Goal: Transaction & Acquisition: Purchase product/service

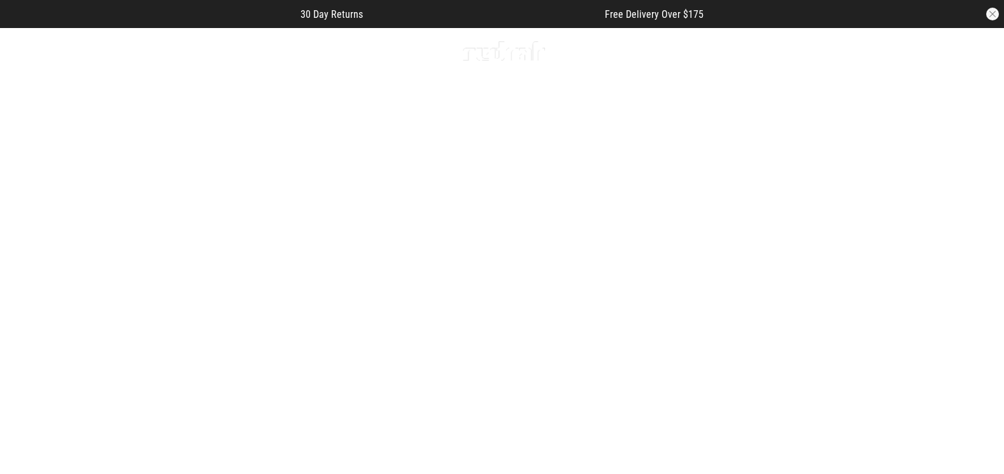
click at [51, 42] on icon at bounding box center [55, 51] width 16 height 21
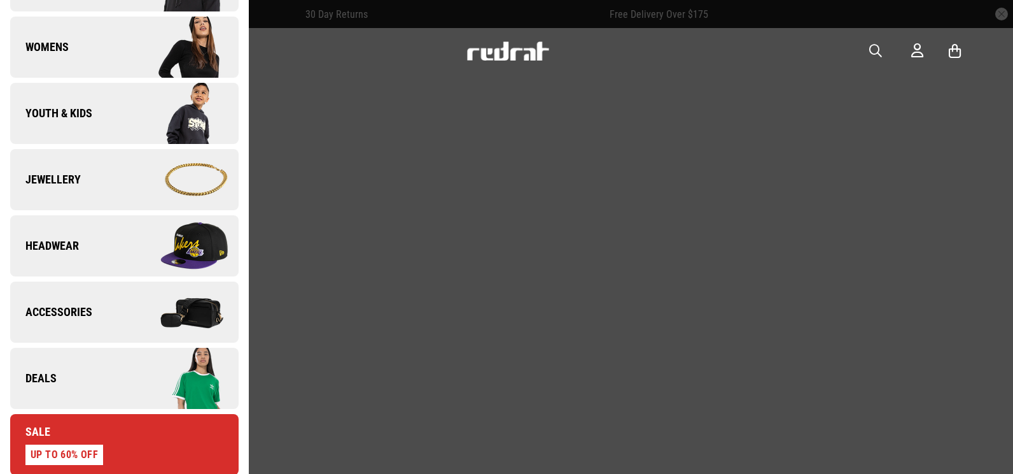
scroll to position [382, 0]
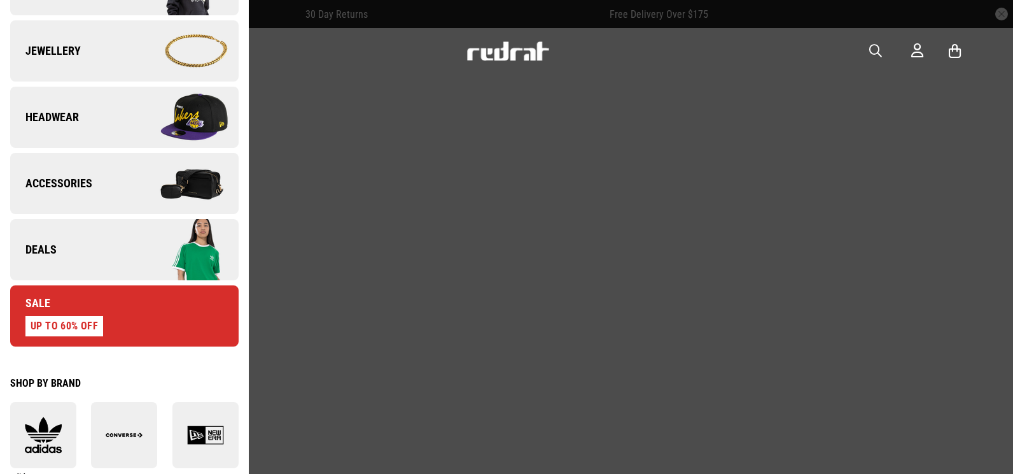
click at [124, 262] on img at bounding box center [181, 250] width 114 height 64
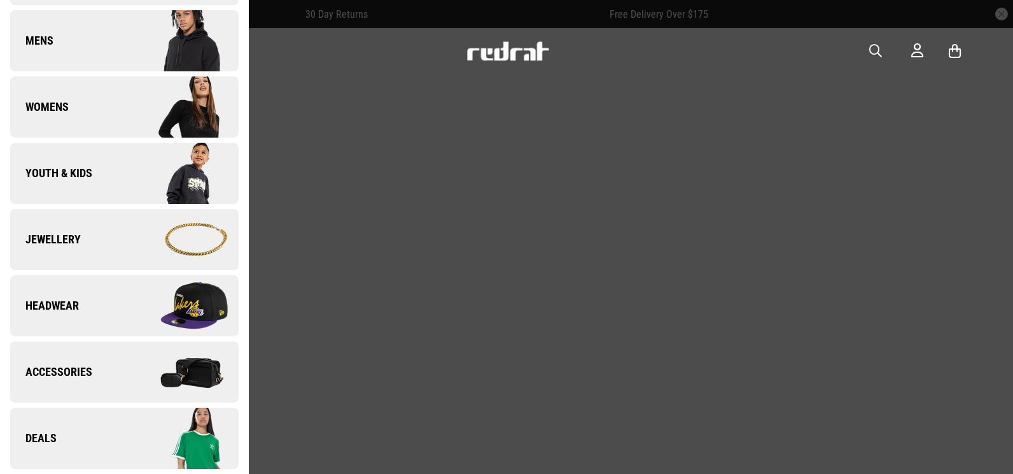
scroll to position [0, 0]
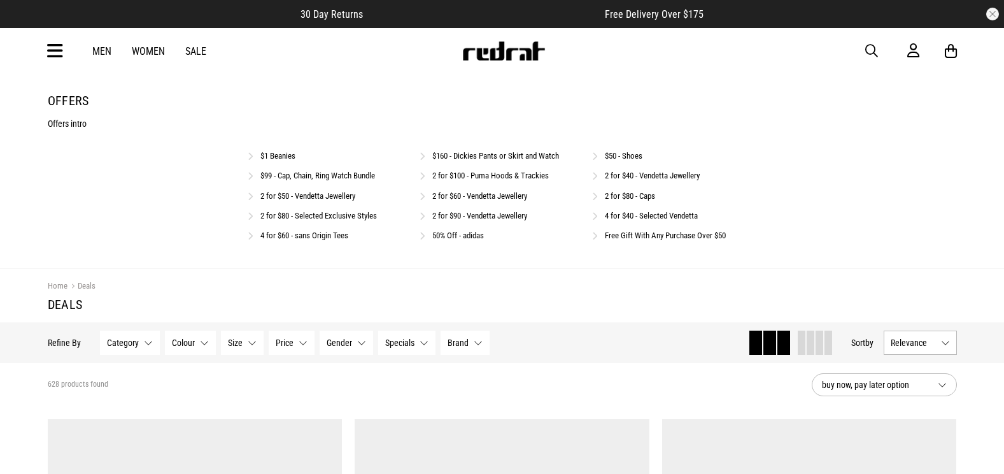
click at [458, 174] on link "2 for $100 - Puma Hoods & Trackies" at bounding box center [490, 176] width 116 height 10
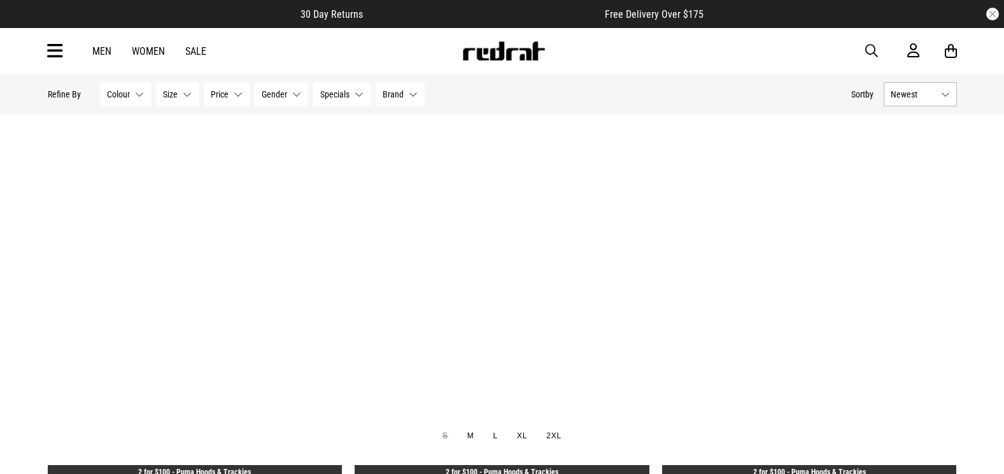
scroll to position [3183, 0]
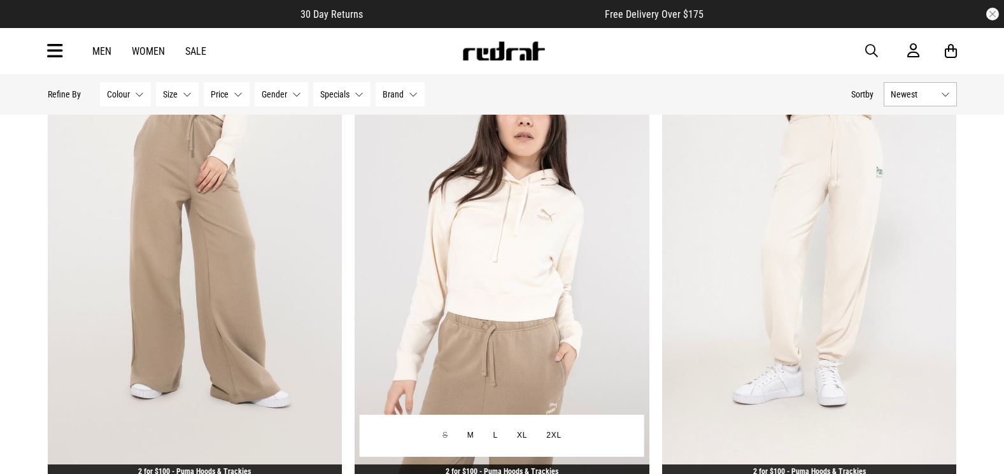
click at [492, 206] on img at bounding box center [502, 273] width 295 height 412
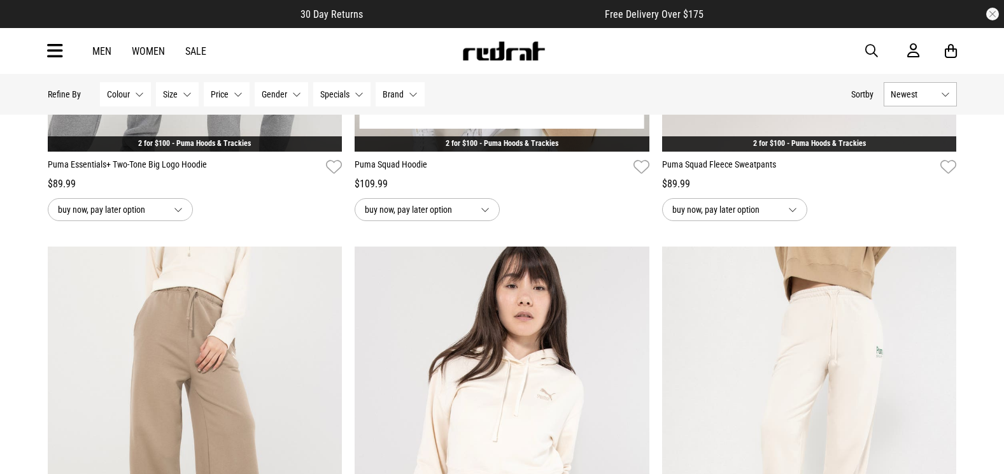
scroll to position [3092, 0]
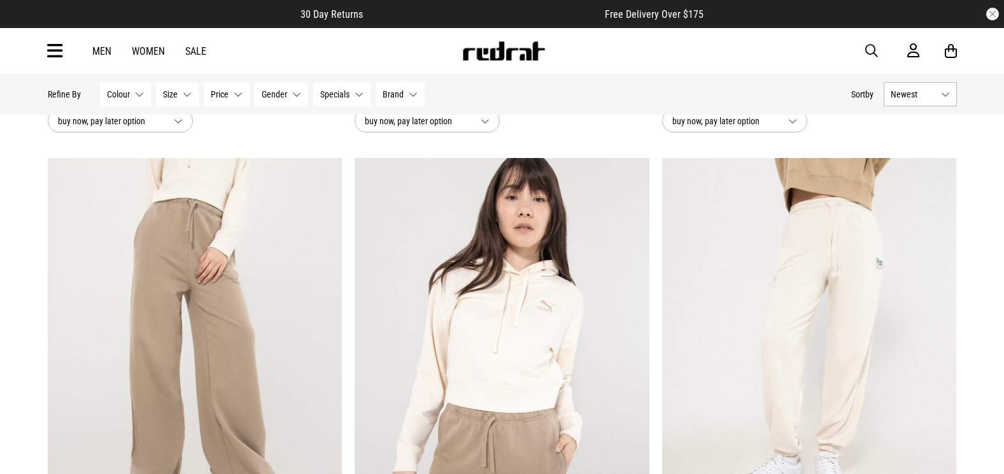
click at [532, 278] on img at bounding box center [502, 364] width 295 height 412
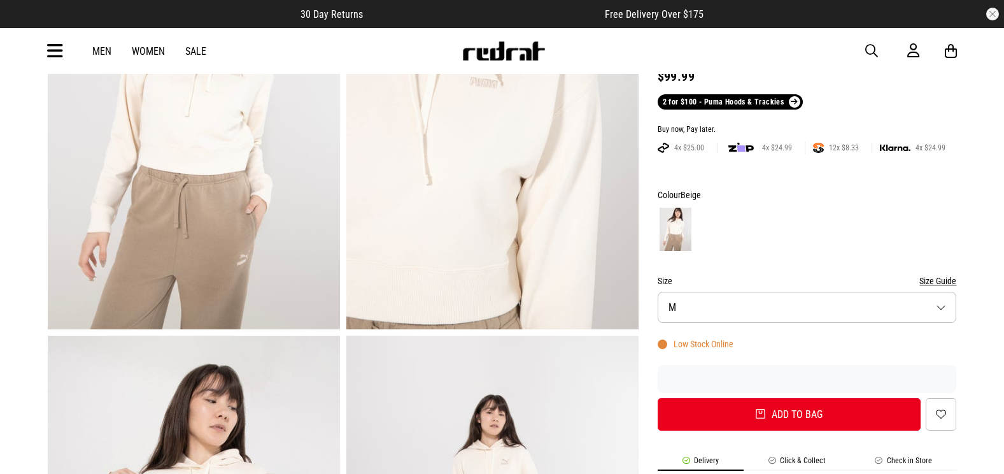
click at [750, 307] on button "Size M" at bounding box center [807, 307] width 299 height 31
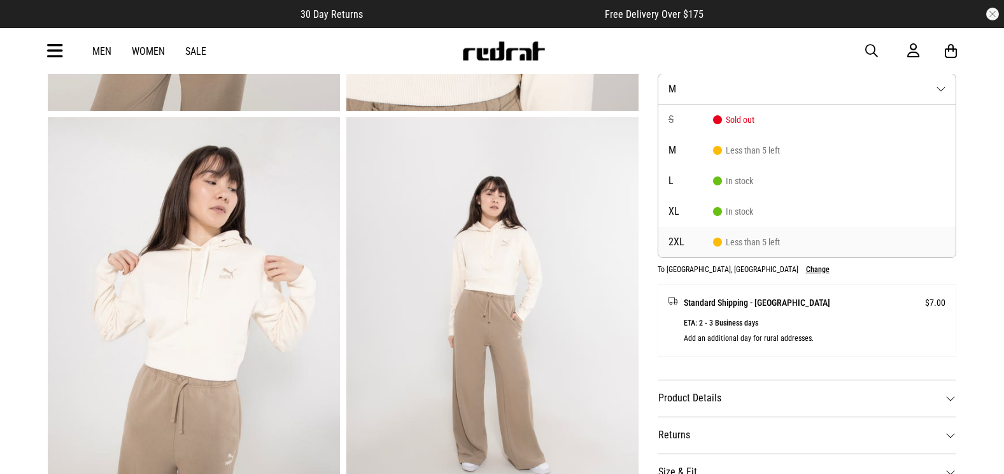
scroll to position [257, 0]
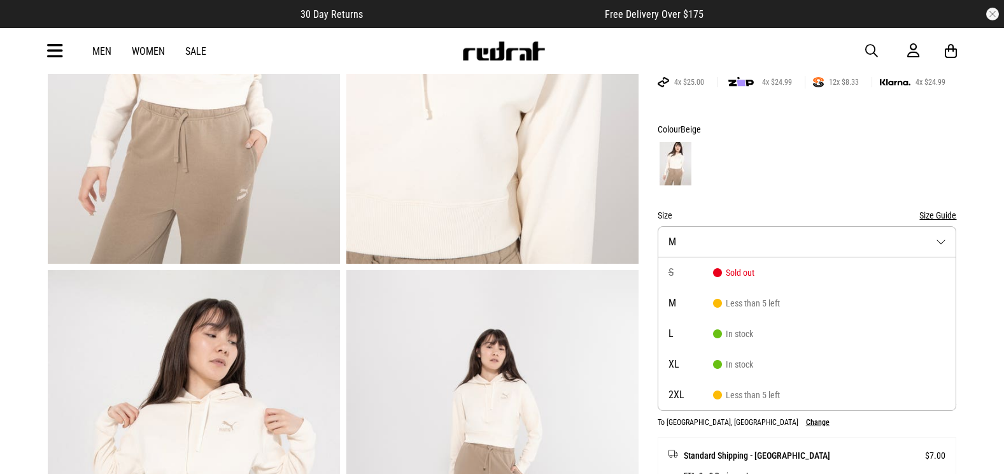
click at [918, 241] on button "Size M" at bounding box center [807, 241] width 299 height 31
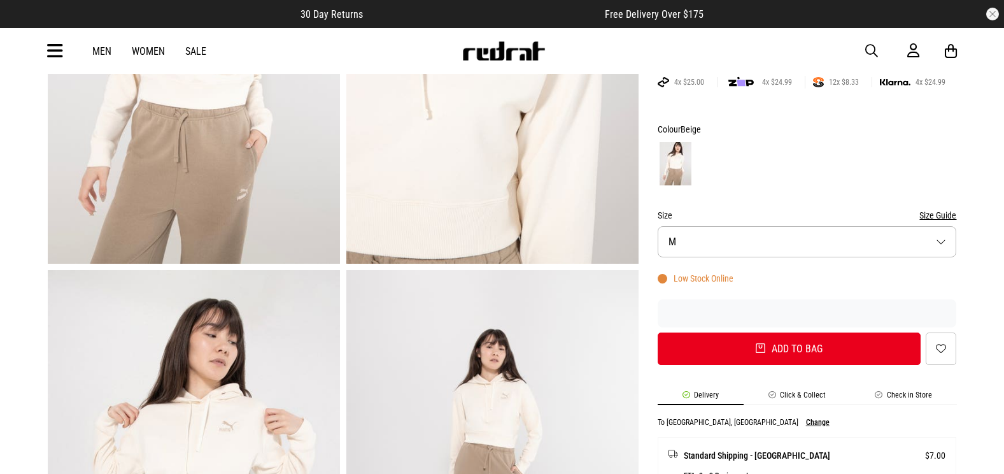
click at [818, 234] on button "Size M" at bounding box center [807, 241] width 299 height 31
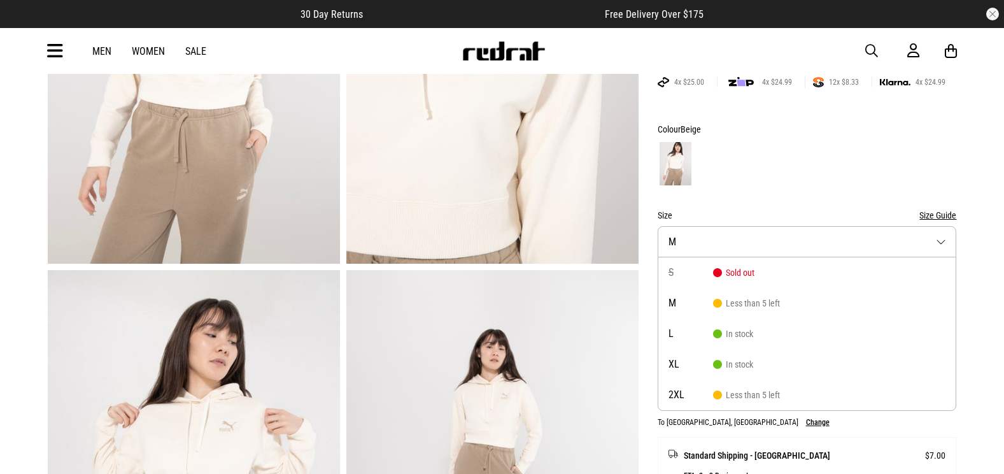
click at [814, 236] on button "Size M" at bounding box center [807, 241] width 299 height 31
